Goal: Transaction & Acquisition: Book appointment/travel/reservation

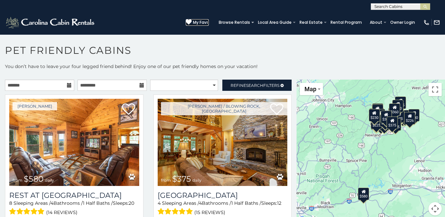
click at [193, 20] on span "My Favs" at bounding box center [201, 22] width 16 height 6
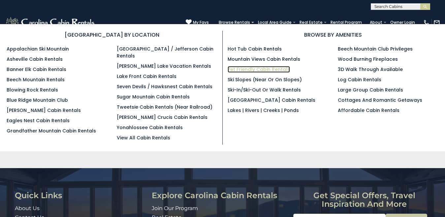
click at [279, 67] on link "Pet Friendly Cabin Rentals" at bounding box center [259, 69] width 62 height 7
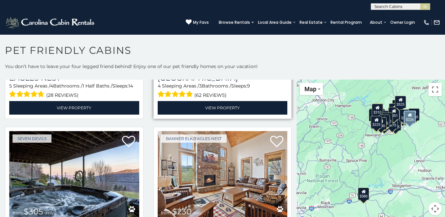
scroll to position [1980, 0]
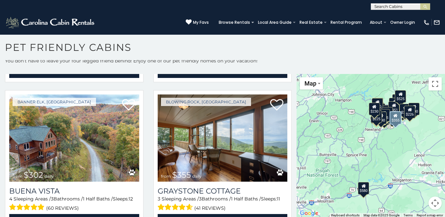
scroll to position [4, 0]
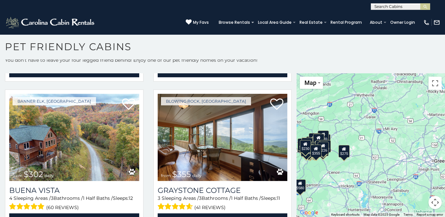
drag, startPoint x: 411, startPoint y: 101, endPoint x: 344, endPoint y: 124, distance: 70.3
click at [344, 124] on div "$580 $375 $325 $451 $460 $525 $315 $310 $315 $330 $395 $355 $650 $380 $675 $930…" at bounding box center [371, 145] width 149 height 144
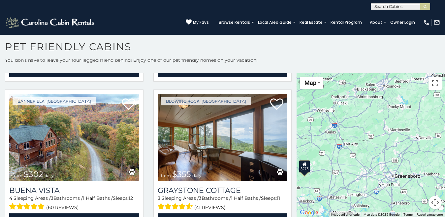
drag, startPoint x: 392, startPoint y: 110, endPoint x: 350, endPoint y: 127, distance: 46.0
click at [350, 127] on div "$580 $375 $325 $451 $460 $525 $315 $310 $315 $330 $395 $355 $650 $380 $675 $930…" at bounding box center [371, 145] width 149 height 144
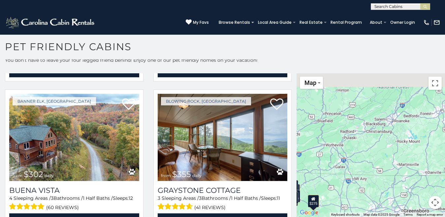
drag, startPoint x: 360, startPoint y: 119, endPoint x: 370, endPoint y: 157, distance: 39.5
click at [370, 157] on div "$580 $375 $325 $451 $460 $525 $315 $310 $315 $330 $395 $355 $650 $380 $675 $930…" at bounding box center [371, 145] width 149 height 144
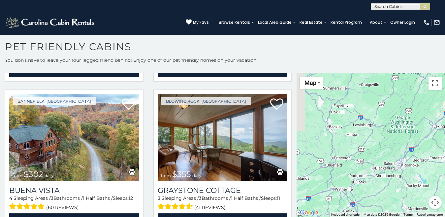
drag, startPoint x: 364, startPoint y: 121, endPoint x: 374, endPoint y: 166, distance: 46.2
click at [374, 166] on div "$580 $375 $325 $451 $460 $525 $315 $310 $315 $330 $395 $355 $650 $380 $675 $930…" at bounding box center [371, 145] width 149 height 144
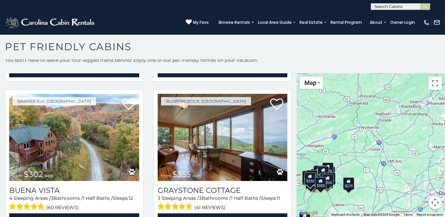
click at [399, 95] on div "$580 $375 $325 $451 $460 $525 $315 $310 $315 $330 $395 $355 $650 $380 $675 $930…" at bounding box center [371, 145] width 149 height 144
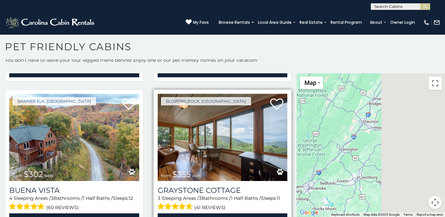
drag, startPoint x: 388, startPoint y: 105, endPoint x: 270, endPoint y: 190, distance: 146.2
click at [270, 73] on main "**********" at bounding box center [222, 73] width 445 height 0
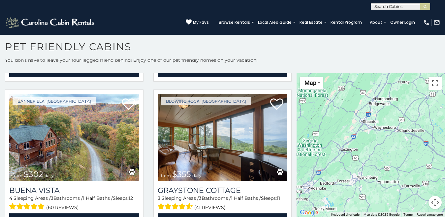
click at [397, 6] on input "text" at bounding box center [400, 8] width 58 height 7
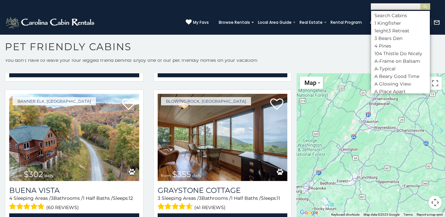
scroll to position [0, 0]
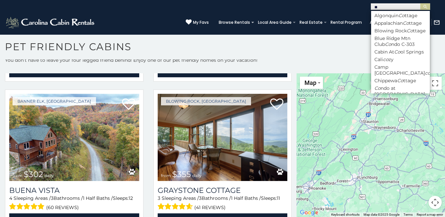
type input "*"
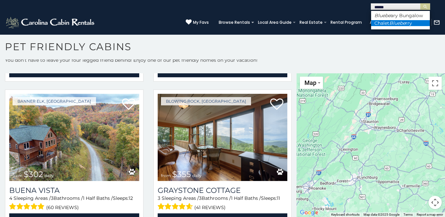
type input "******"
click at [409, 24] on li "Chalet Bluebe rry" at bounding box center [400, 23] width 59 height 6
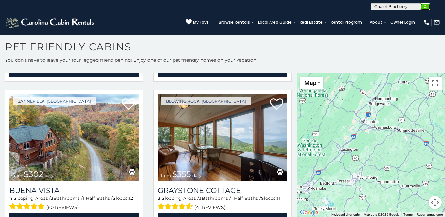
click at [426, 6] on img "submit" at bounding box center [425, 6] width 5 height 5
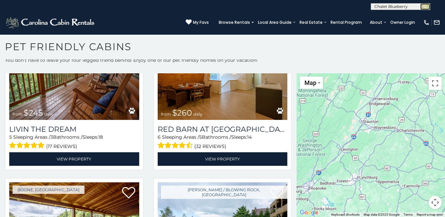
scroll to position [2322, 0]
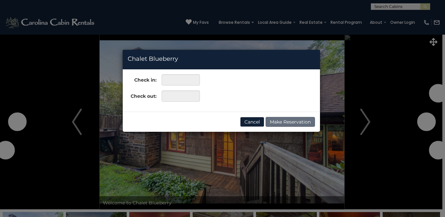
type input "**********"
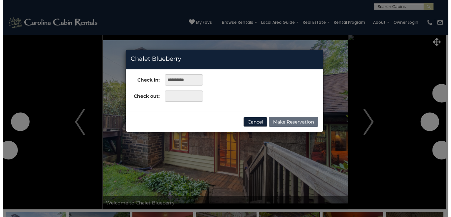
scroll to position [1358, 0]
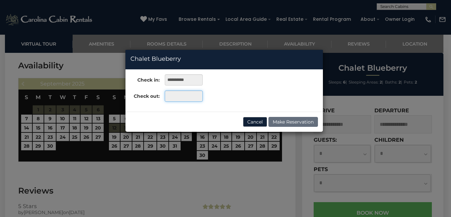
click at [175, 97] on input "text" at bounding box center [184, 95] width 38 height 11
click at [180, 96] on input "text" at bounding box center [184, 95] width 38 height 11
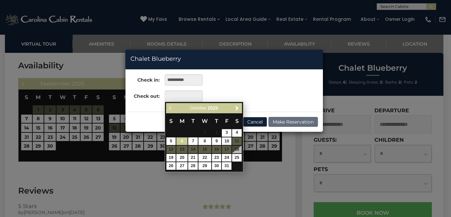
click at [180, 141] on link "6" at bounding box center [181, 141] width 11 height 8
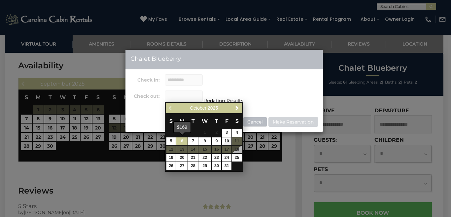
type input "**********"
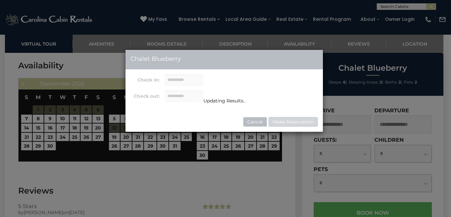
scroll to position [0, 0]
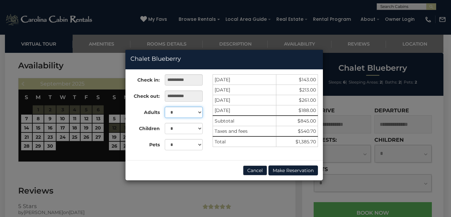
click at [185, 112] on select "* * * * * *" at bounding box center [184, 112] width 38 height 11
select select "*"
click at [165, 107] on select "* * * * * *" at bounding box center [184, 112] width 38 height 11
click at [184, 130] on select "* * * * * * *" at bounding box center [184, 128] width 38 height 11
click at [165, 123] on select "* * * * * * *" at bounding box center [184, 128] width 38 height 11
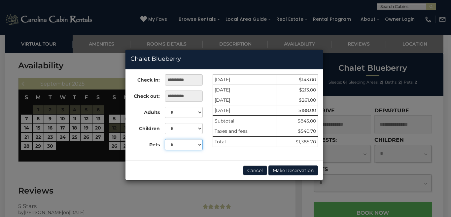
click at [184, 145] on select "* * *" at bounding box center [184, 144] width 38 height 11
select select "*"
click at [165, 139] on select "* * *" at bounding box center [184, 144] width 38 height 11
click at [295, 168] on button "Make Reservation" at bounding box center [293, 170] width 50 height 10
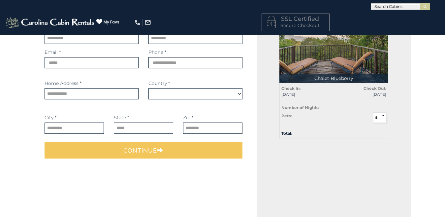
scroll to position [66, 0]
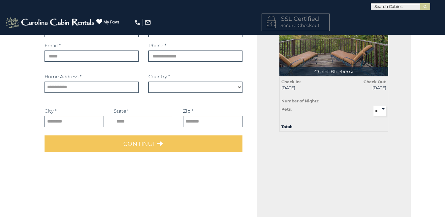
select select "*********"
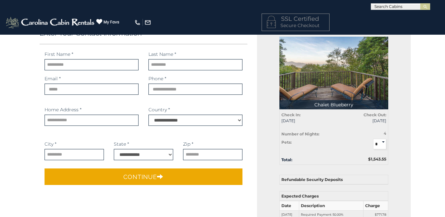
scroll to position [0, 0]
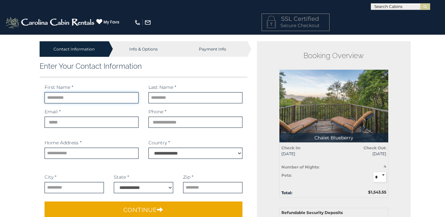
click at [109, 96] on input "text" at bounding box center [92, 97] width 94 height 11
type input "*******"
type input "******"
type input "**********"
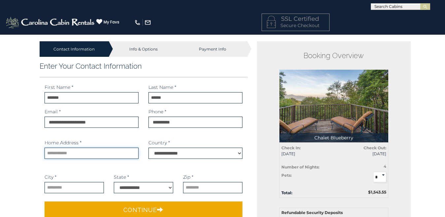
click at [92, 156] on input "text" at bounding box center [92, 153] width 94 height 11
type input "**********"
click at [80, 189] on input "text" at bounding box center [74, 187] width 59 height 11
type input "*******"
click at [162, 185] on select "**********" at bounding box center [143, 187] width 59 height 11
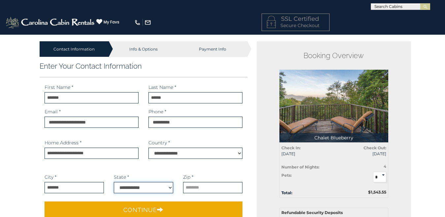
select select "**"
click at [114, 182] on select "**********" at bounding box center [143, 187] width 59 height 11
click at [203, 189] on input "text" at bounding box center [212, 187] width 59 height 11
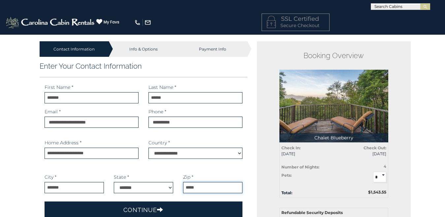
type input "*****"
click at [190, 206] on button "Continue" at bounding box center [144, 209] width 198 height 17
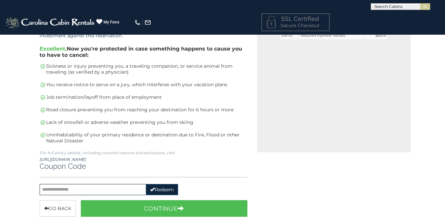
scroll to position [231, 0]
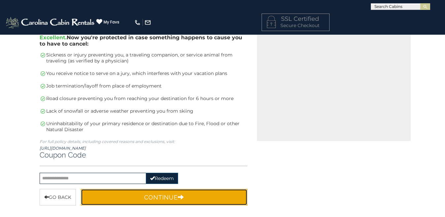
click at [170, 202] on button "Continue" at bounding box center [164, 197] width 167 height 17
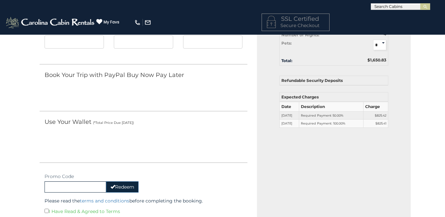
scroll to position [264, 0]
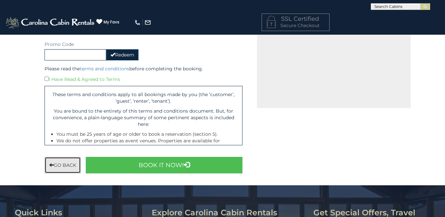
click at [55, 166] on button "Go back" at bounding box center [63, 165] width 36 height 17
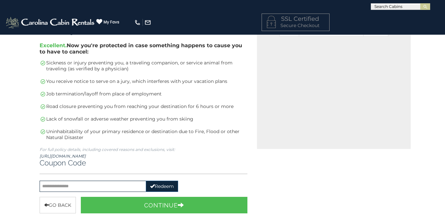
scroll to position [297, 0]
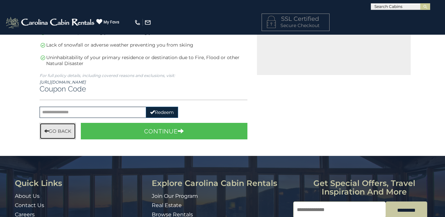
click at [61, 135] on button "Go Back" at bounding box center [58, 131] width 36 height 17
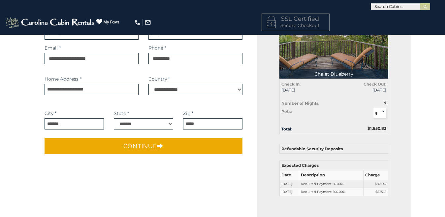
scroll to position [66, 0]
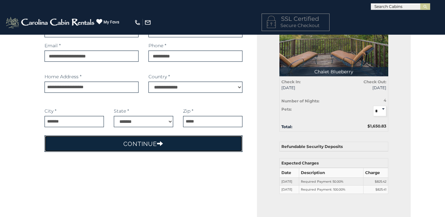
click at [199, 144] on button "Continue" at bounding box center [144, 143] width 198 height 17
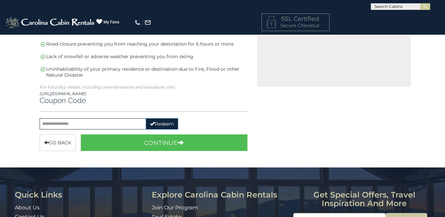
scroll to position [297, 0]
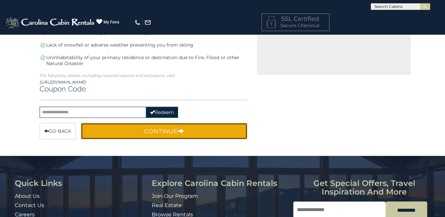
click at [164, 131] on button "Continue" at bounding box center [164, 131] width 167 height 17
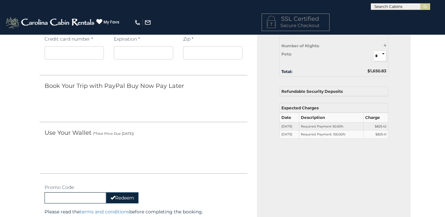
scroll to position [132, 0]
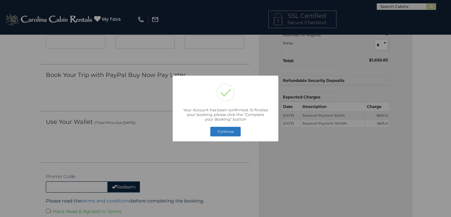
click at [220, 130] on button "Continue" at bounding box center [225, 131] width 30 height 9
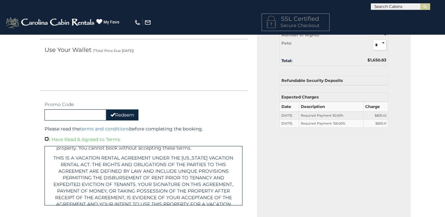
scroll to position [165, 0]
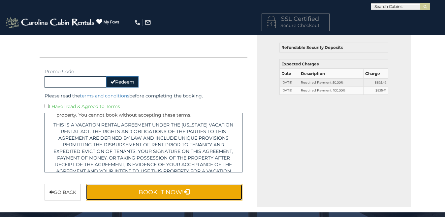
click at [204, 193] on button "Book It Now!" at bounding box center [164, 192] width 157 height 17
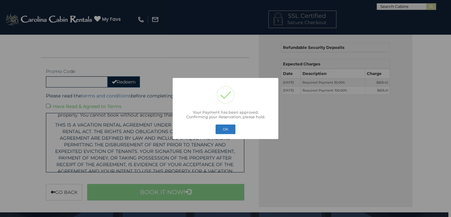
click at [223, 134] on button "OK" at bounding box center [226, 128] width 20 height 9
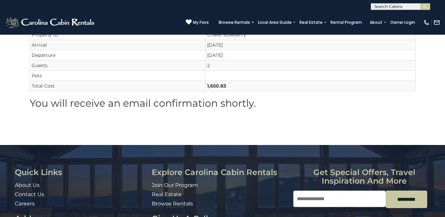
scroll to position [82, 0]
